Goal: Task Accomplishment & Management: Complete application form

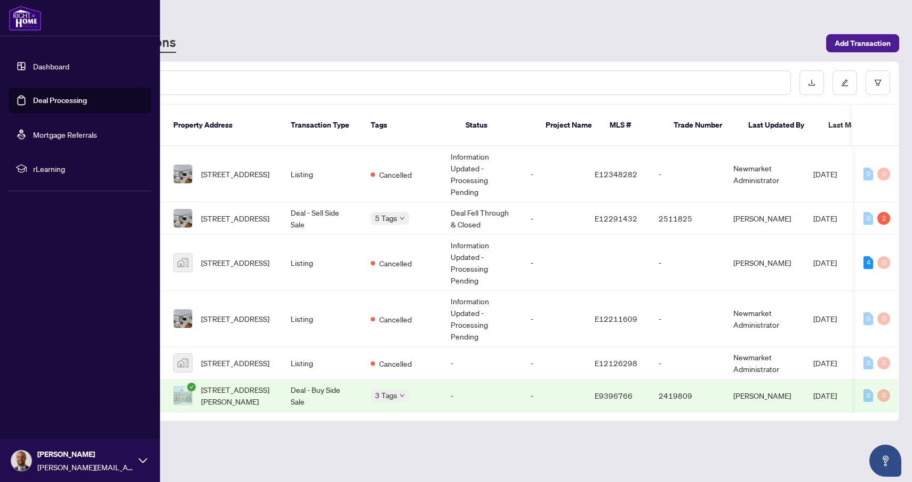
click at [46, 100] on link "Deal Processing" at bounding box center [60, 100] width 54 height 10
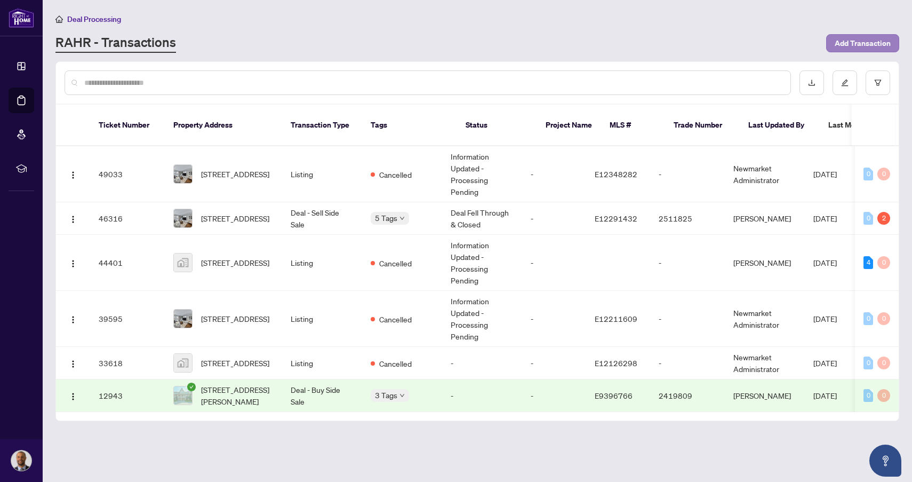
click at [875, 41] on span "Add Transaction" at bounding box center [863, 43] width 56 height 17
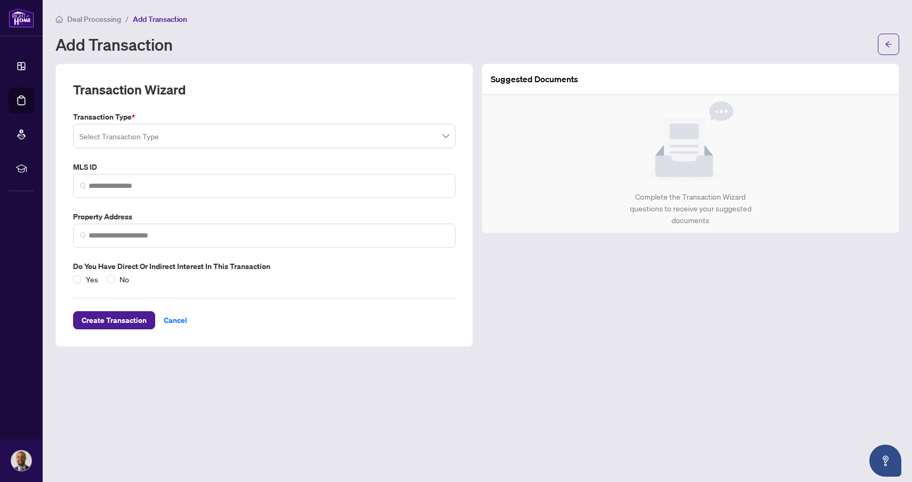
click at [247, 130] on input "search" at bounding box center [259, 137] width 360 height 23
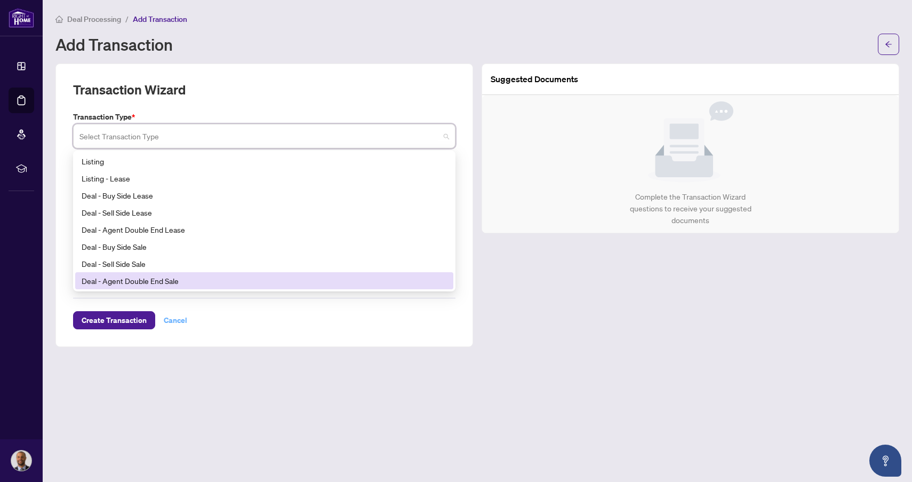
click at [182, 318] on div "Create Transaction Cancel" at bounding box center [264, 307] width 382 height 44
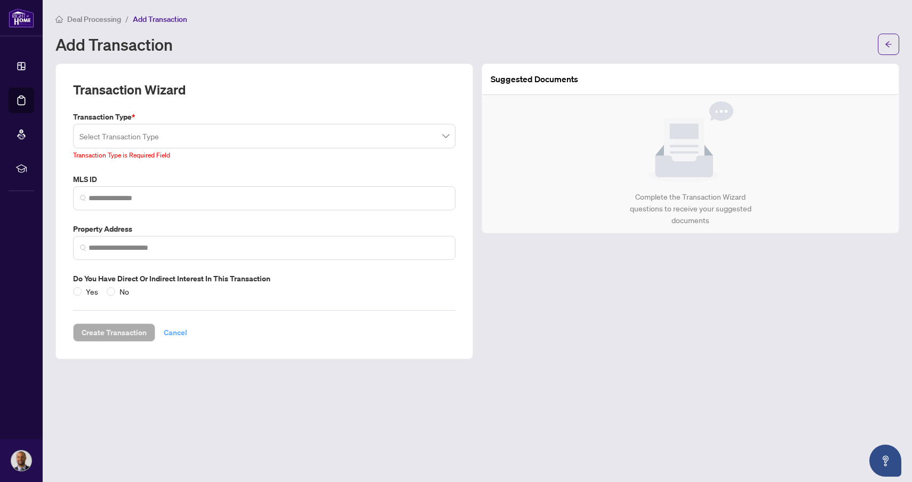
click at [181, 332] on span "Cancel" at bounding box center [175, 332] width 23 height 17
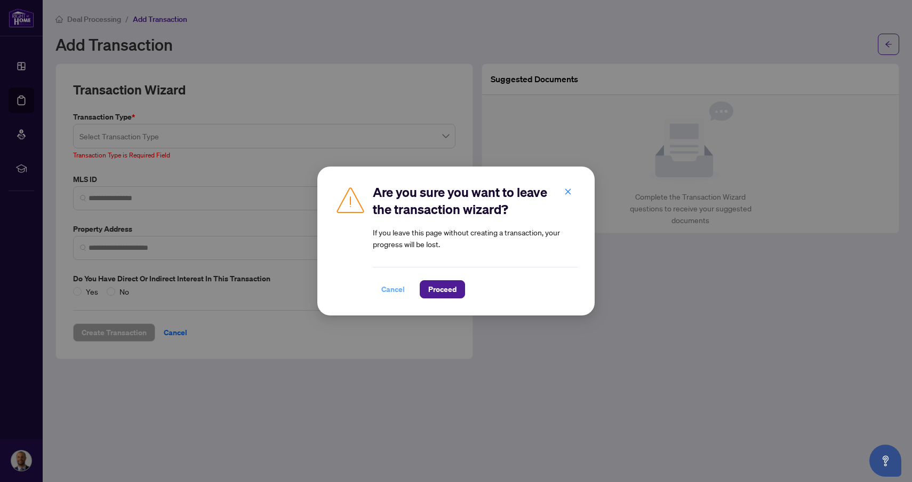
click at [387, 290] on span "Cancel" at bounding box center [392, 289] width 23 height 17
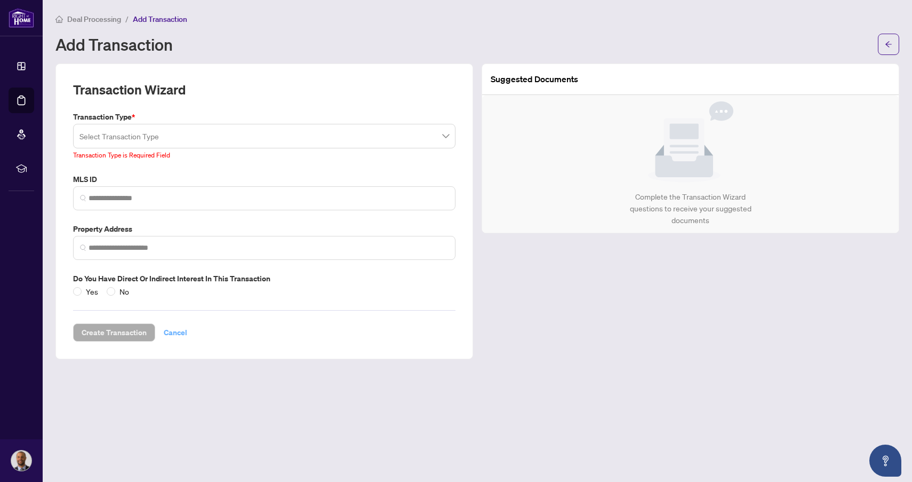
click at [177, 324] on span "Cancel" at bounding box center [175, 332] width 23 height 17
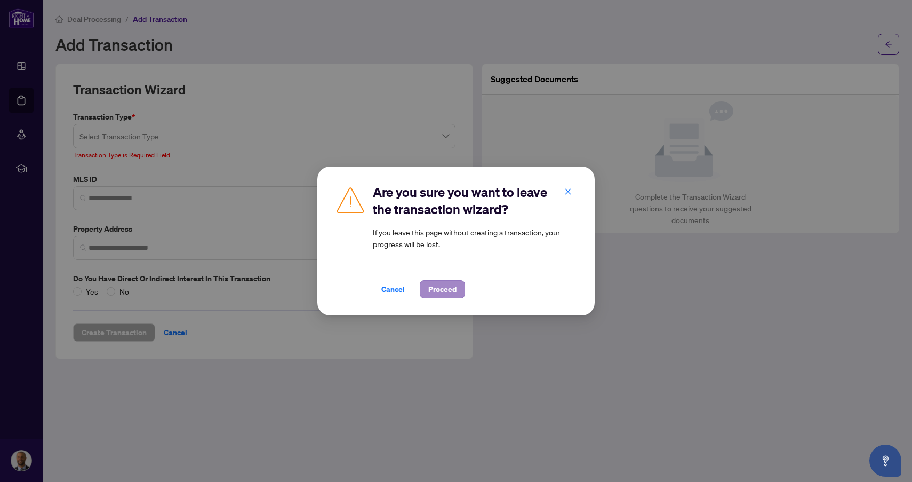
click at [436, 292] on span "Proceed" at bounding box center [442, 289] width 28 height 17
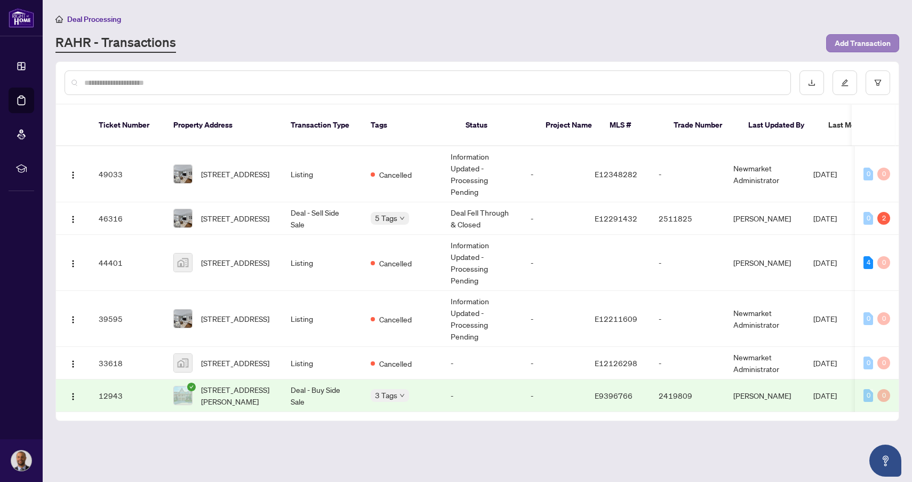
click at [866, 45] on span "Add Transaction" at bounding box center [863, 43] width 56 height 17
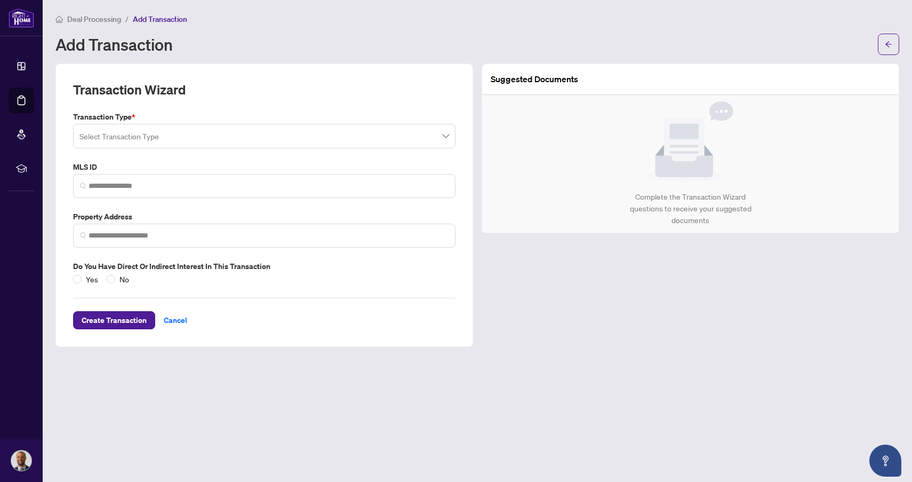
click at [219, 140] on input "search" at bounding box center [259, 137] width 360 height 23
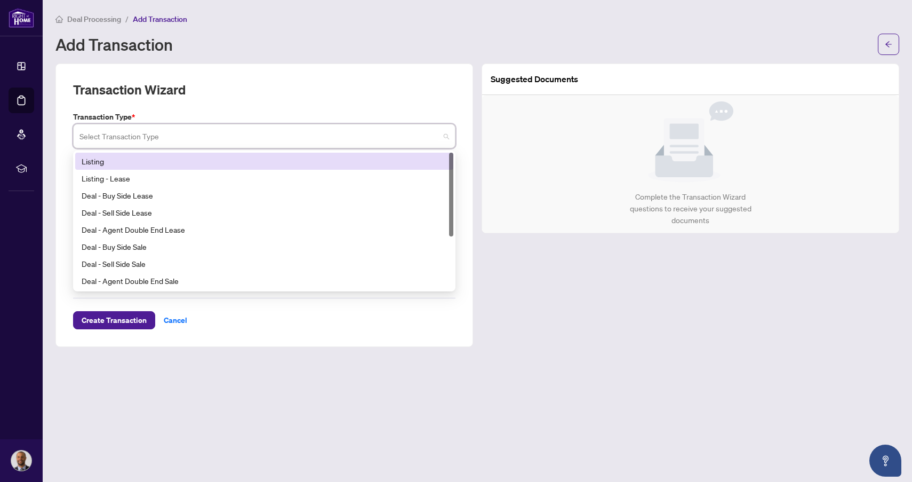
click at [179, 161] on div "Listing" at bounding box center [264, 161] width 365 height 12
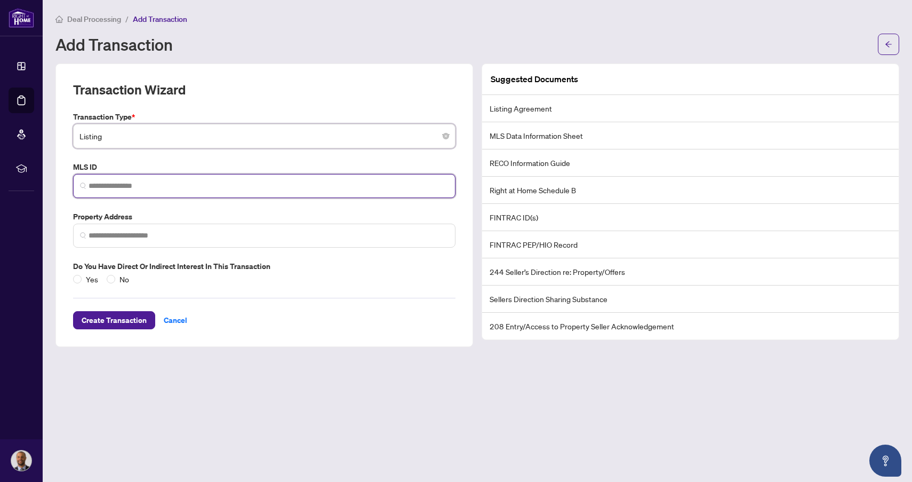
click at [159, 188] on input "search" at bounding box center [269, 185] width 360 height 11
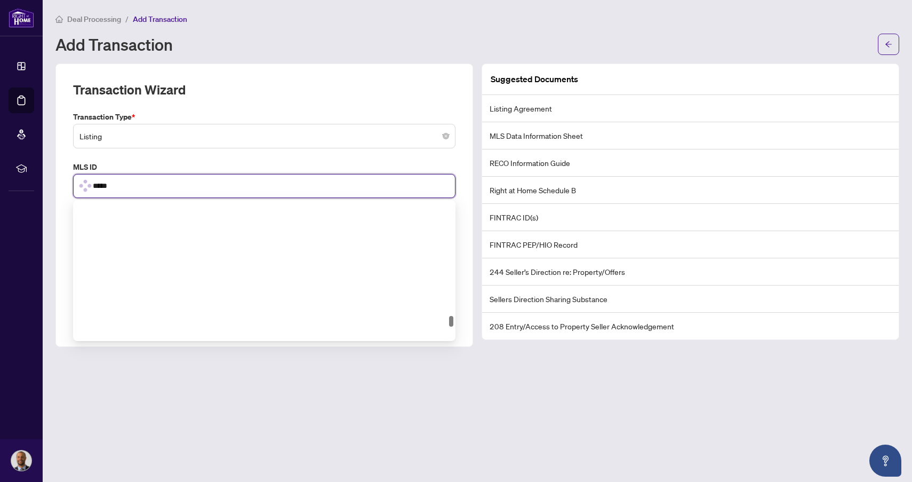
scroll to position [1558, 0]
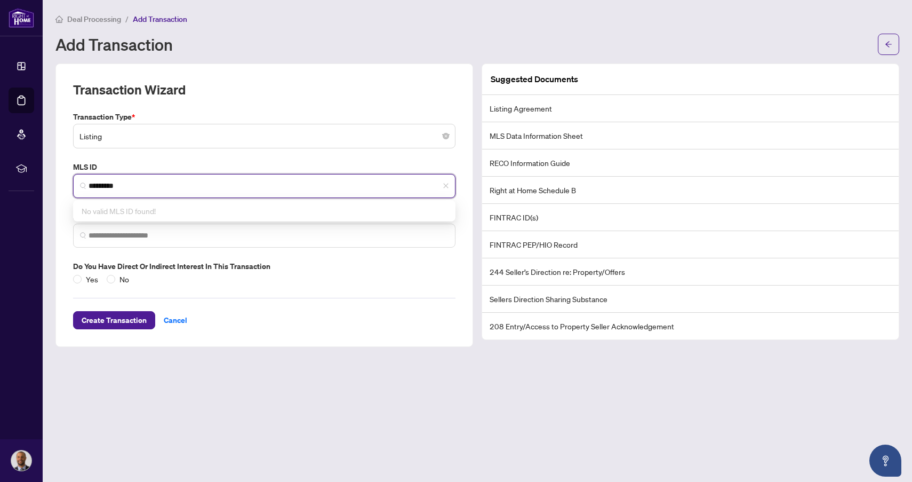
type input "*********"
click at [401, 250] on div "Transaction Type * Listing 13 14 Listing Listing - Lease Deal - Buy Side Lease …" at bounding box center [264, 198] width 391 height 174
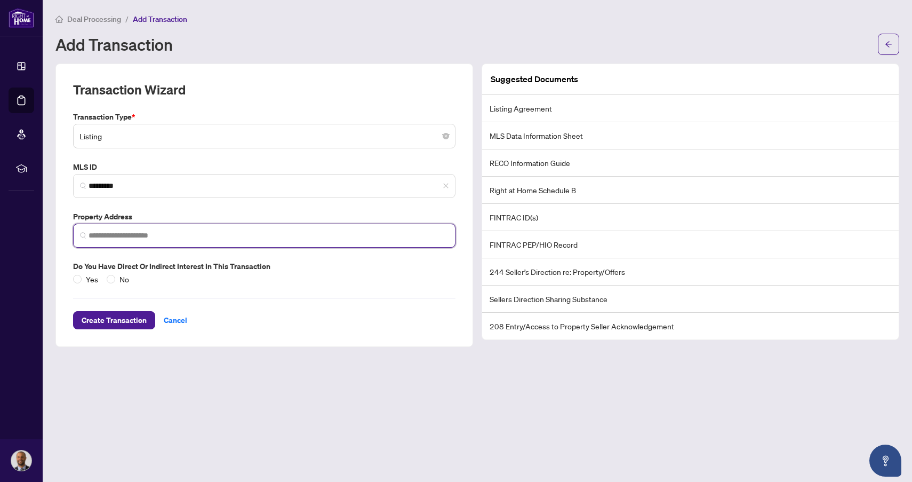
click at [197, 233] on input "search" at bounding box center [269, 235] width 360 height 11
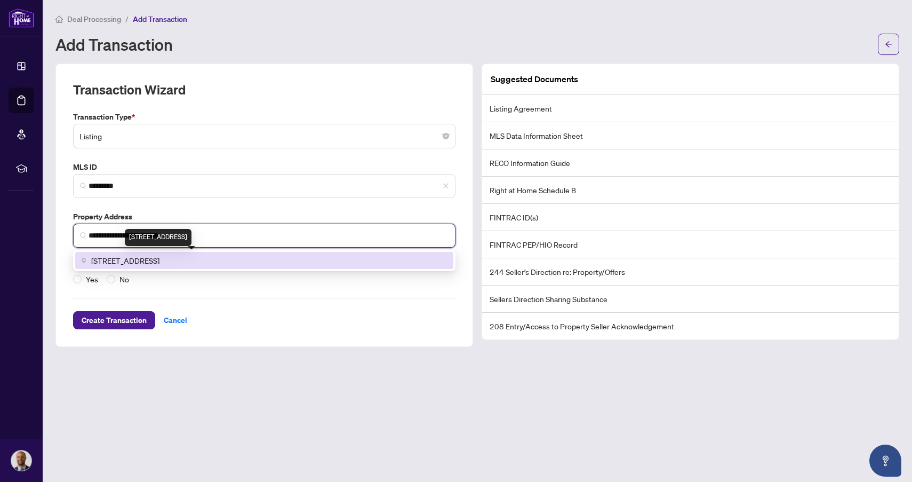
click at [159, 258] on span "[STREET_ADDRESS]" at bounding box center [125, 260] width 68 height 12
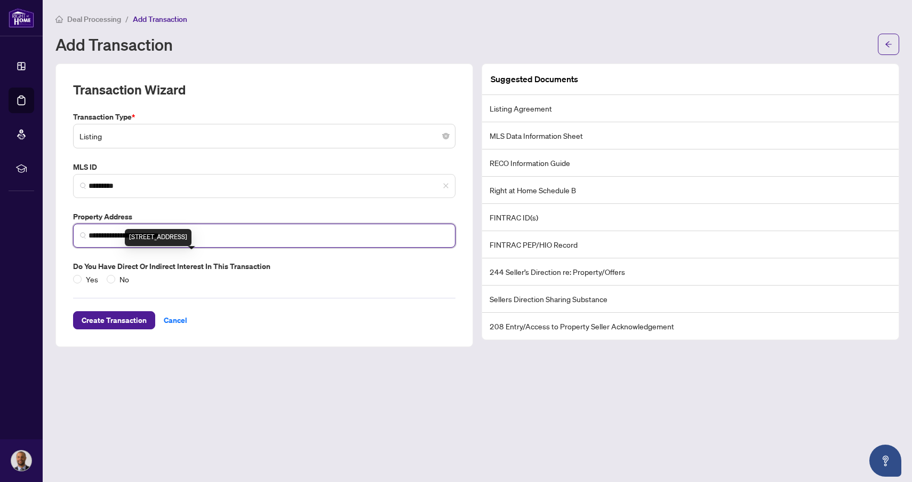
type input "**********"
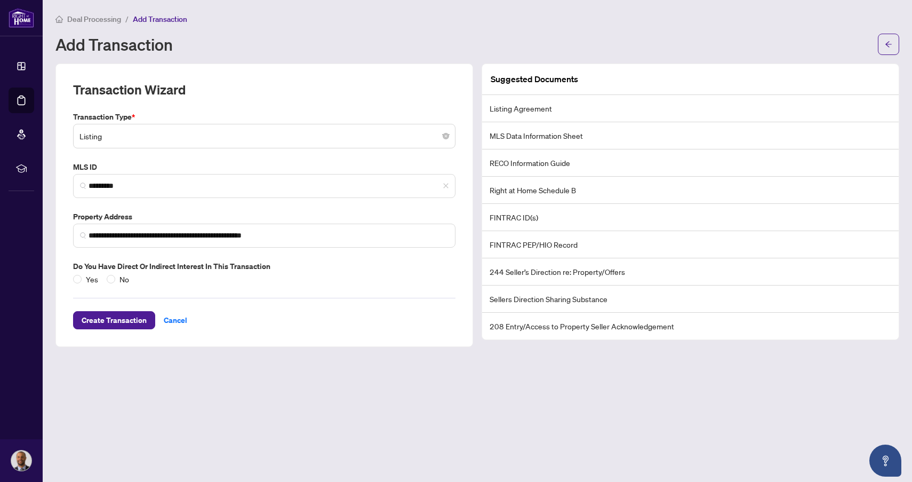
click at [333, 285] on div "Create Transaction Cancel" at bounding box center [264, 307] width 382 height 44
click at [116, 318] on span "Create Transaction" at bounding box center [114, 319] width 65 height 17
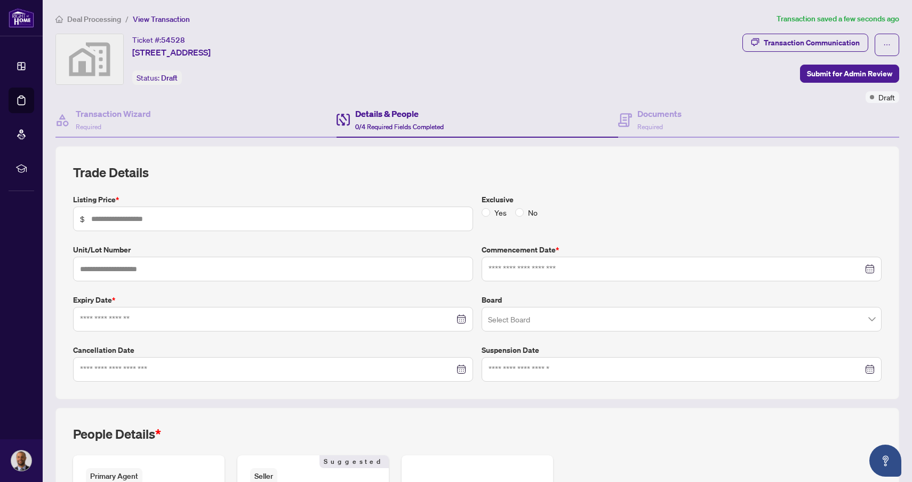
scroll to position [21, 0]
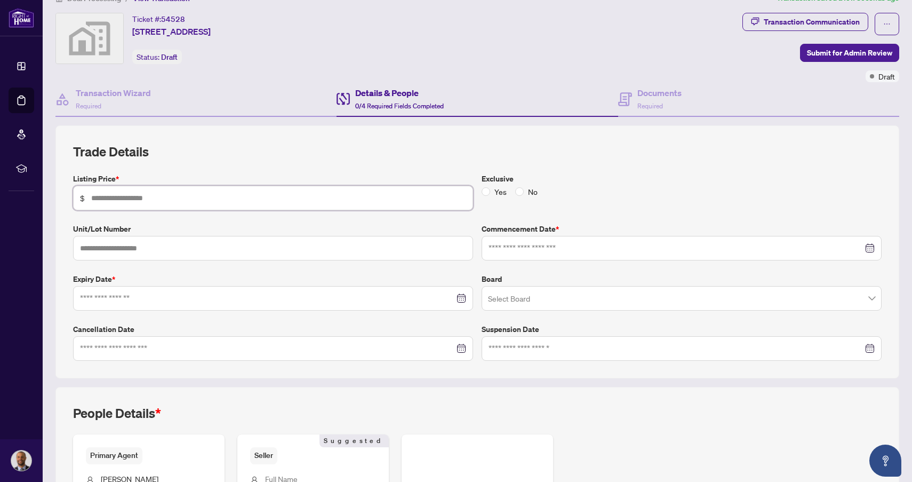
click at [253, 201] on input "text" at bounding box center [278, 198] width 375 height 12
type input "*******"
click at [404, 156] on h2 "Trade Details" at bounding box center [477, 151] width 809 height 17
click at [522, 193] on span at bounding box center [519, 191] width 9 height 9
click at [187, 249] on input "text" at bounding box center [273, 248] width 400 height 25
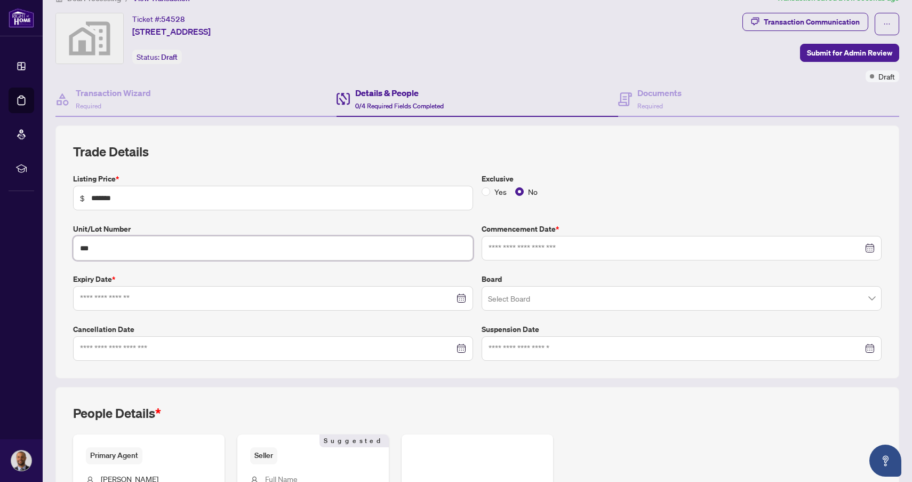
type input "***"
click at [747, 203] on div "Exclusive Yes No" at bounding box center [681, 191] width 409 height 37
click at [872, 247] on div at bounding box center [682, 248] width 386 height 12
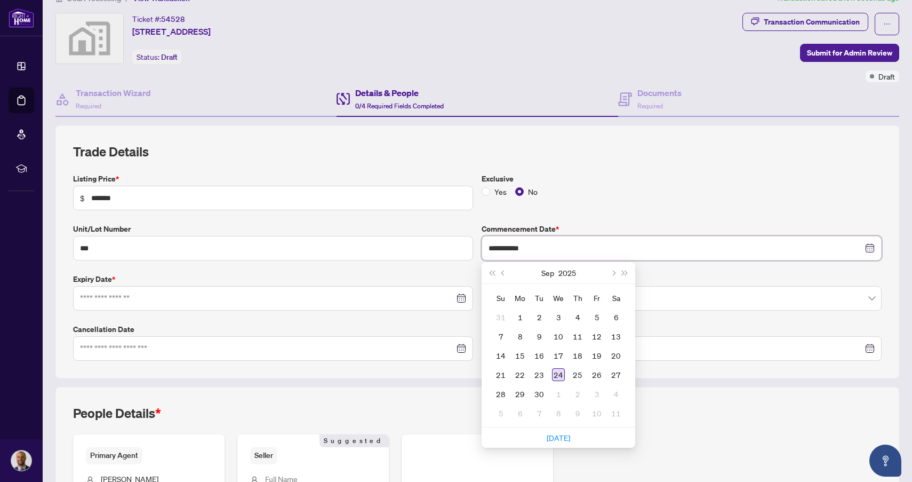
type input "**********"
click at [558, 372] on div "24" at bounding box center [558, 374] width 13 height 13
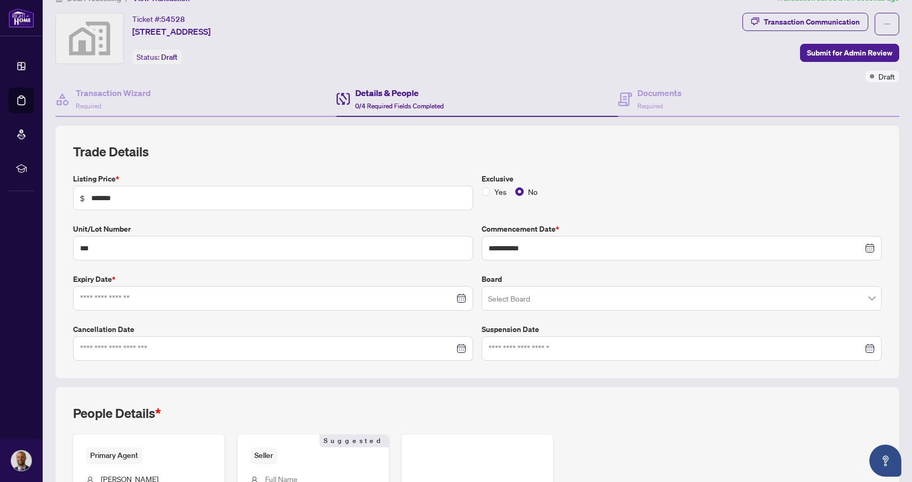
click at [620, 194] on div "Yes No" at bounding box center [682, 192] width 400 height 12
click at [187, 293] on input at bounding box center [267, 298] width 374 height 12
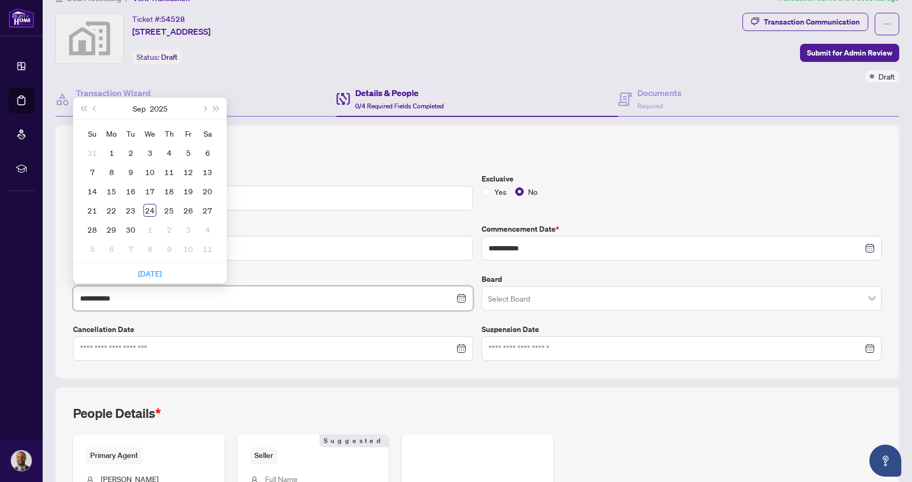
type input "**********"
click at [203, 106] on span "Next month (PageDown)" at bounding box center [204, 108] width 5 height 5
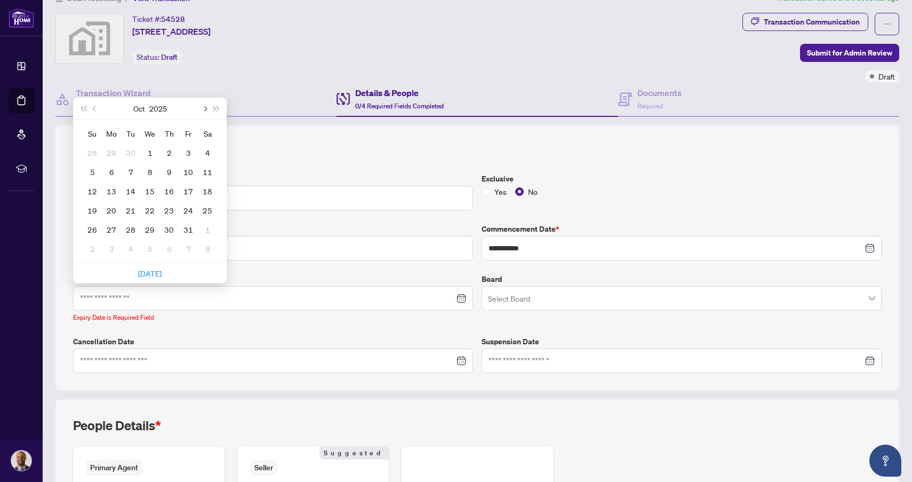
click at [203, 106] on span "Next month (PageDown)" at bounding box center [204, 108] width 5 height 5
type input "**********"
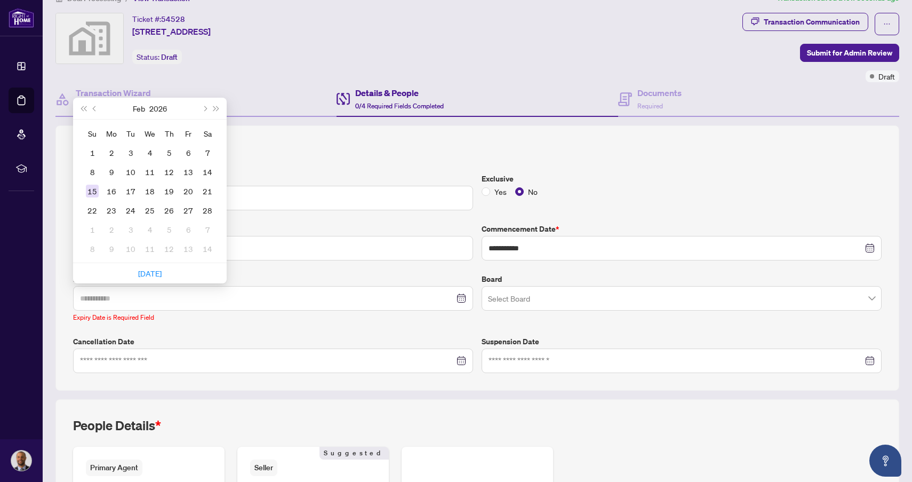
click at [95, 190] on div "15" at bounding box center [92, 191] width 13 height 13
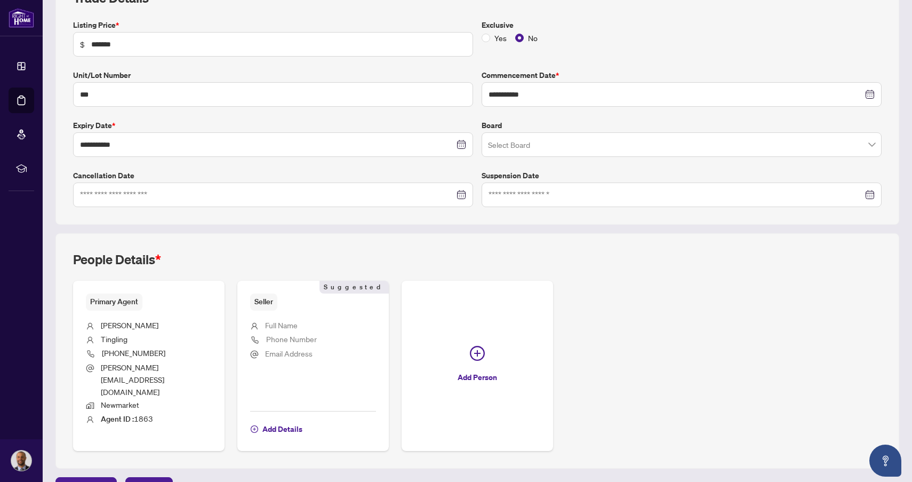
scroll to position [174, 0]
click at [278, 421] on span "Add Details" at bounding box center [282, 429] width 40 height 17
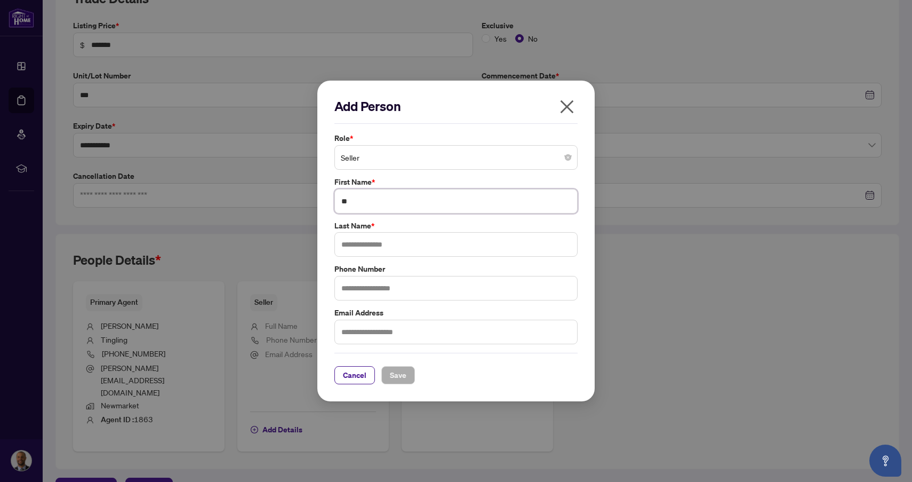
type input "*"
type input "*******"
type input "********"
type input "**********"
click at [461, 307] on label "Email Address" at bounding box center [455, 313] width 243 height 12
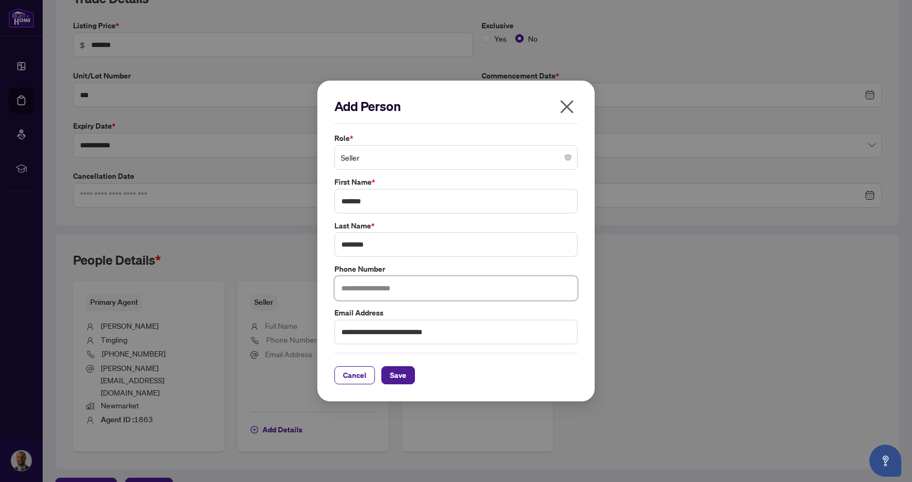
click at [426, 286] on input "text" at bounding box center [455, 288] width 243 height 25
type input "**********"
click at [405, 372] on span "Save" at bounding box center [398, 374] width 17 height 17
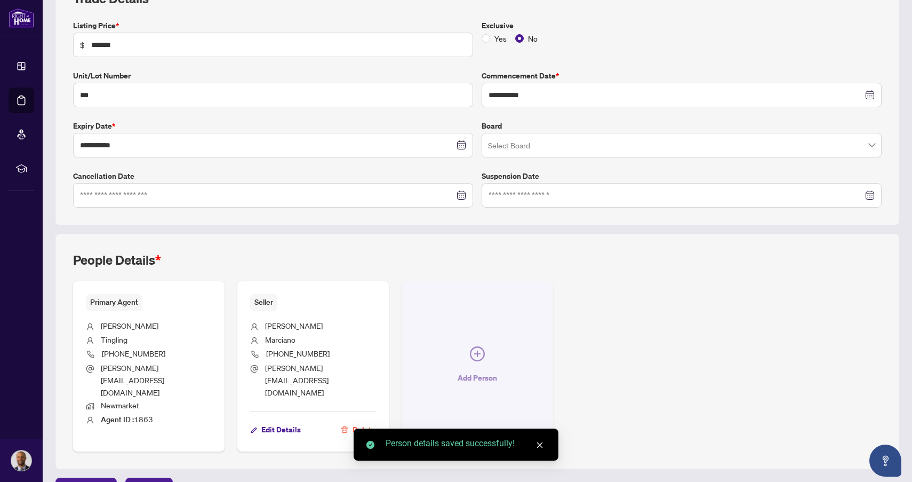
click at [478, 347] on icon "plus-circle" at bounding box center [477, 353] width 15 height 15
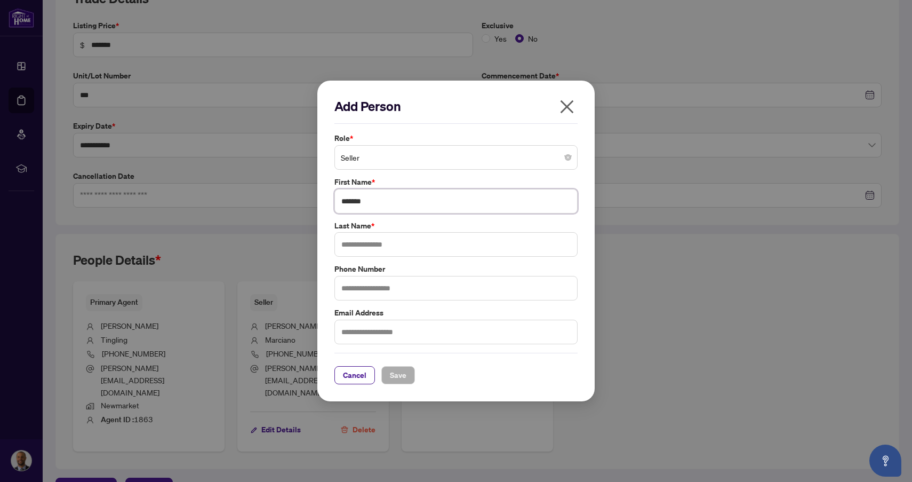
type input "*******"
type input "**********"
click at [391, 295] on input "text" at bounding box center [455, 288] width 243 height 25
type input "**********"
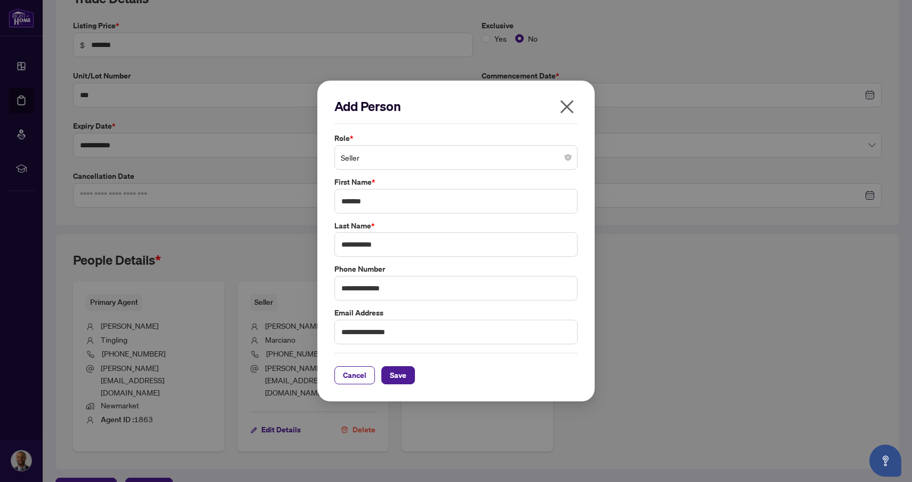
click at [450, 374] on div "Cancel Save" at bounding box center [455, 375] width 243 height 18
click at [403, 375] on span "Save" at bounding box center [398, 374] width 17 height 17
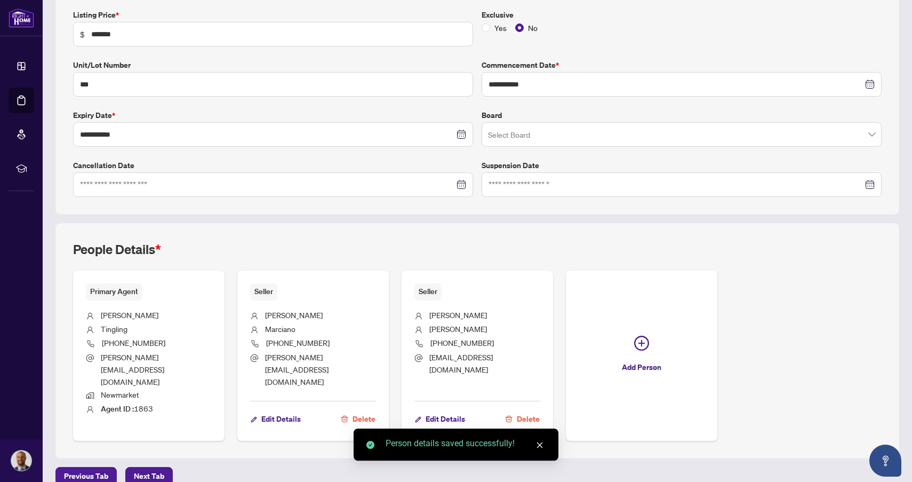
scroll to position [184, 0]
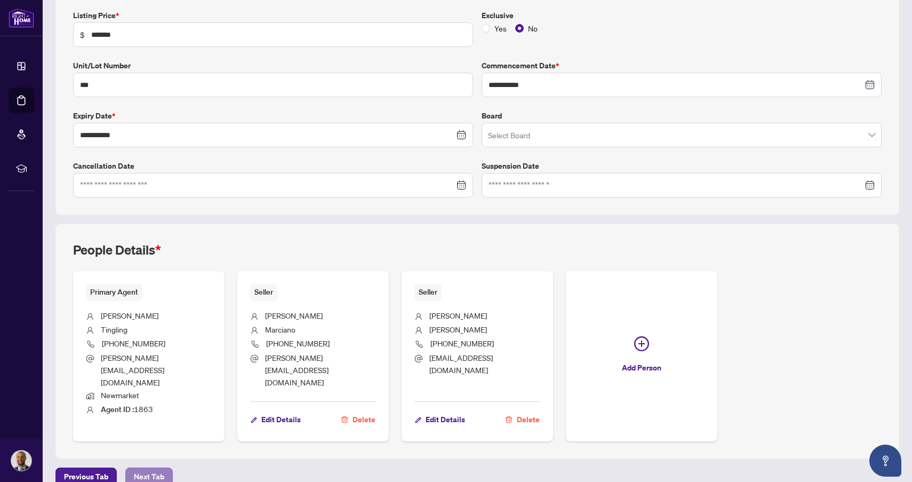
click at [154, 468] on span "Next Tab" at bounding box center [149, 476] width 30 height 17
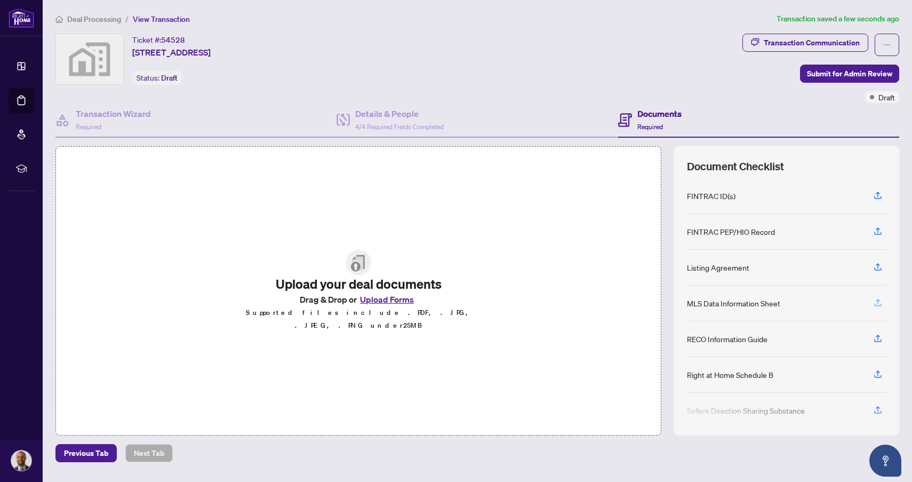
click at [878, 301] on icon "button" at bounding box center [878, 303] width 10 height 10
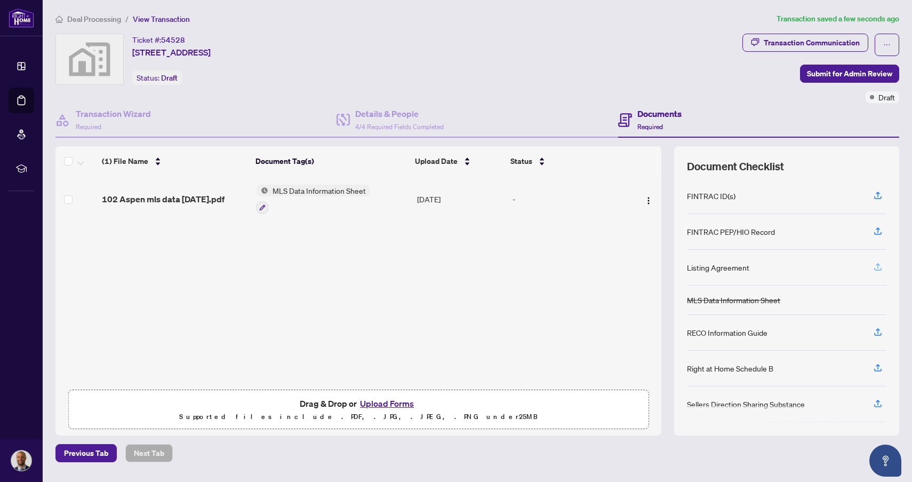
click at [878, 269] on icon "button" at bounding box center [878, 267] width 10 height 10
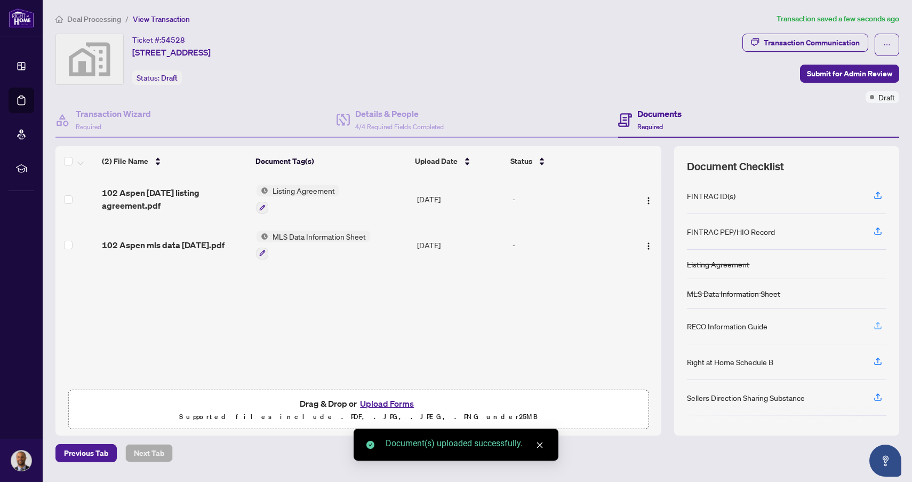
click at [877, 325] on icon "button" at bounding box center [878, 326] width 10 height 10
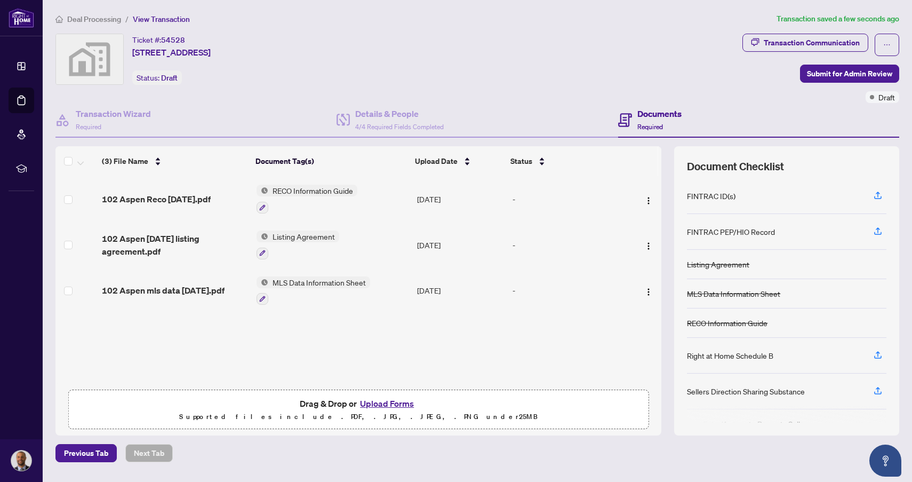
click at [523, 73] on div "Ticket #: 54528 [STREET_ADDRESS] Status: Draft" at bounding box center [396, 59] width 683 height 51
click at [586, 83] on div "Ticket #: 54528 [STREET_ADDRESS] Status: Draft" at bounding box center [396, 59] width 683 height 51
click at [320, 199] on div "RECO Information Guide" at bounding box center [307, 199] width 101 height 29
click at [211, 183] on td "102 Aspen Reco [DATE].pdf" at bounding box center [175, 199] width 155 height 46
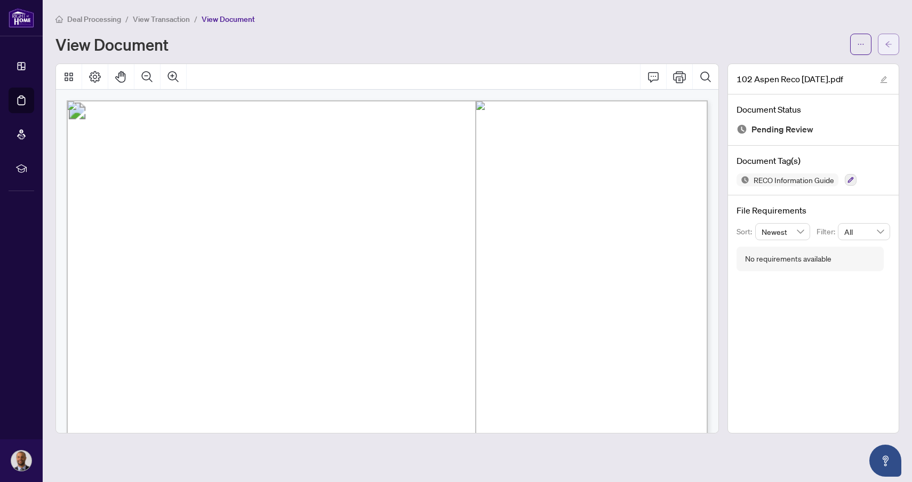
click at [888, 45] on icon "arrow-left" at bounding box center [888, 44] width 7 height 7
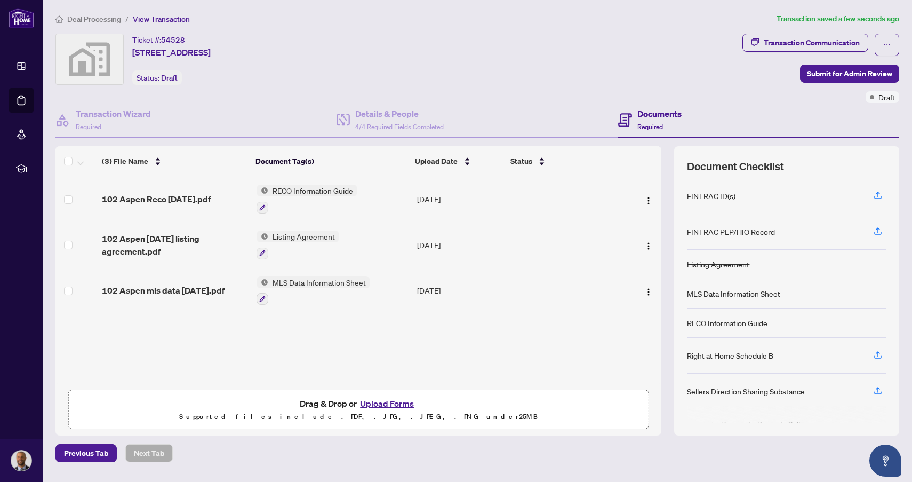
click at [190, 197] on span "102 Aspen Reco [DATE].pdf" at bounding box center [156, 199] width 109 height 13
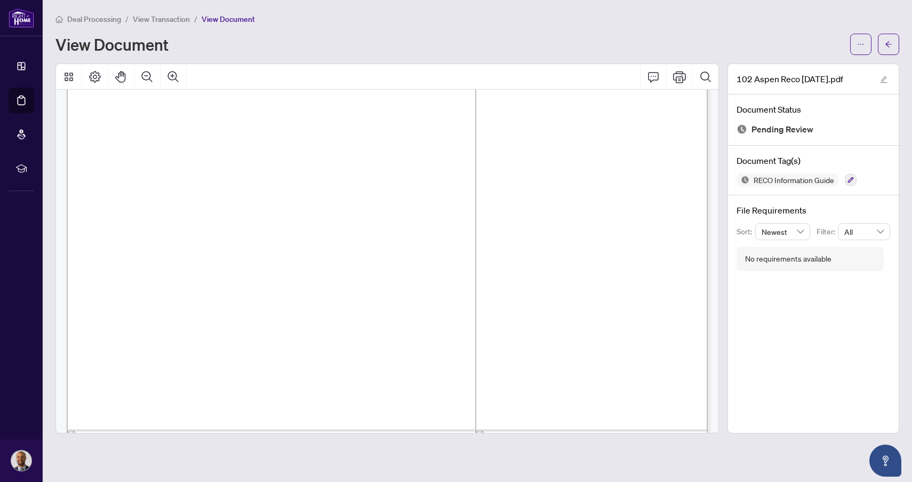
scroll to position [10288, 0]
click at [887, 51] on span "button" at bounding box center [888, 44] width 7 height 17
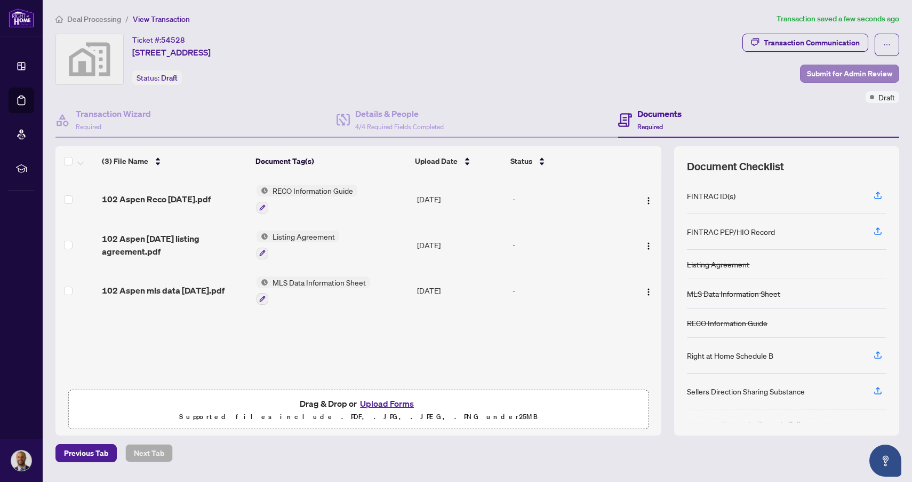
click at [828, 74] on span "Submit for Admin Review" at bounding box center [849, 73] width 85 height 17
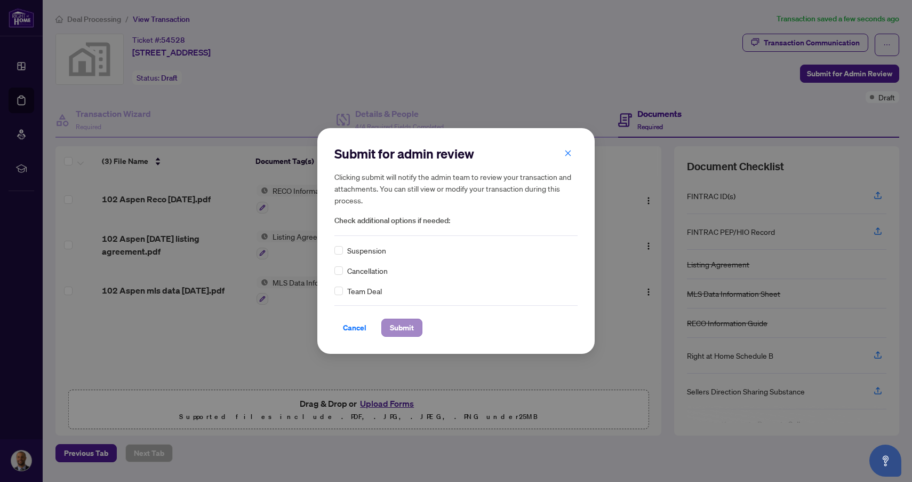
click at [406, 328] on span "Submit" at bounding box center [402, 327] width 24 height 17
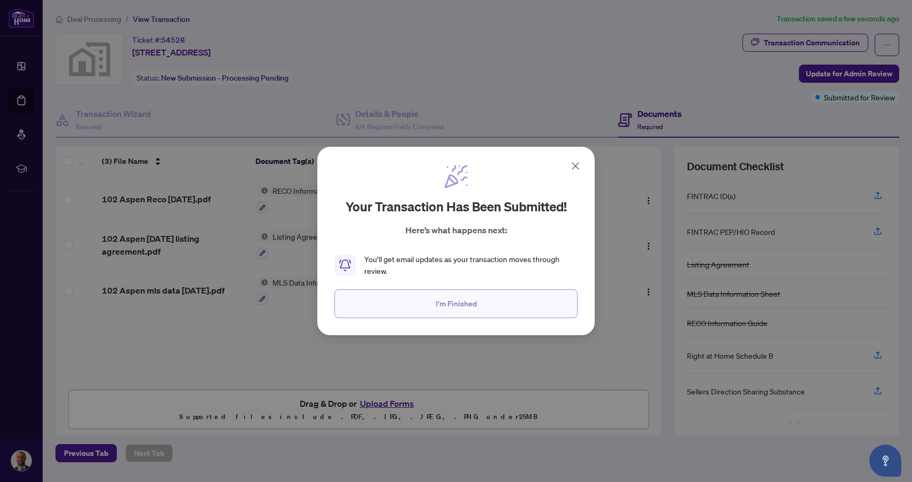
click at [439, 302] on span "I'm Finished" at bounding box center [456, 303] width 41 height 17
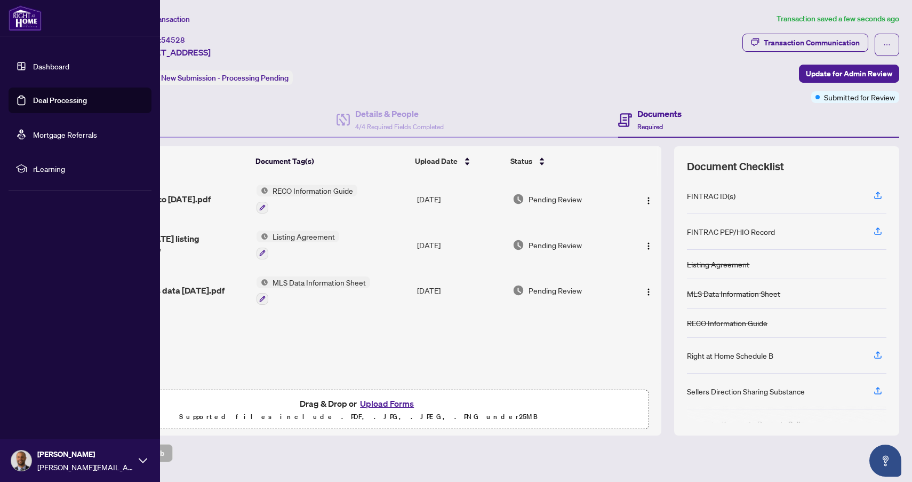
click at [56, 101] on link "Deal Processing" at bounding box center [60, 100] width 54 height 10
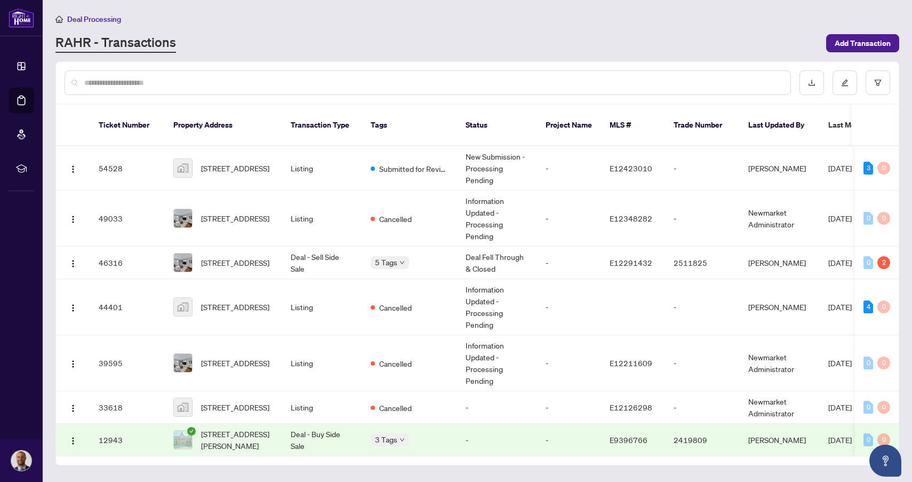
click at [399, 38] on div "RAHR - Transactions" at bounding box center [437, 43] width 764 height 19
